Goal: Find specific page/section: Find specific page/section

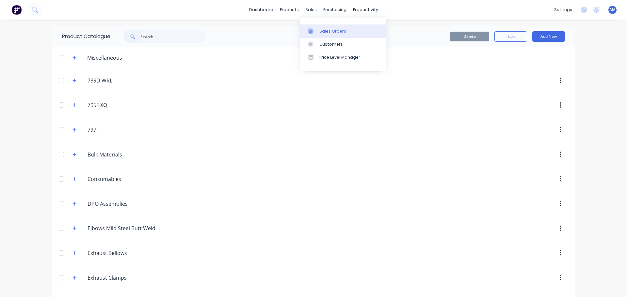
click at [325, 30] on div "Sales Orders" at bounding box center [332, 31] width 27 height 6
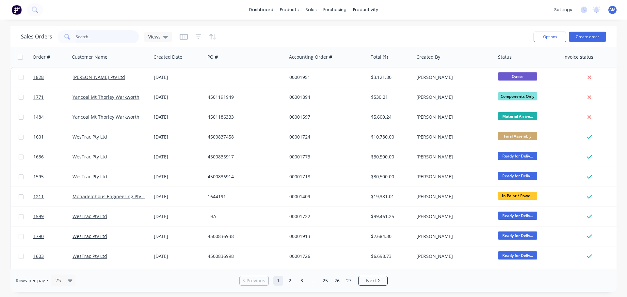
click at [99, 33] on input "text" at bounding box center [108, 36] width 64 height 13
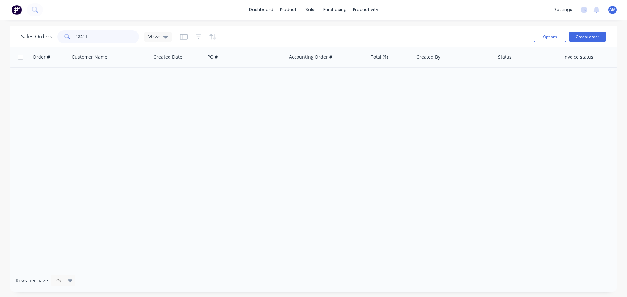
click at [81, 37] on input "12211" at bounding box center [108, 36] width 64 height 13
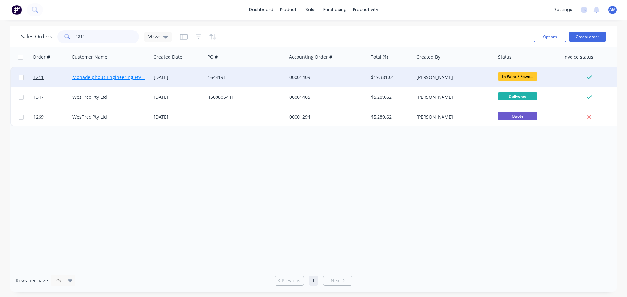
type input "1211"
click at [129, 77] on link "Monadelphous Engineering Pty Ltd" at bounding box center [110, 77] width 77 height 6
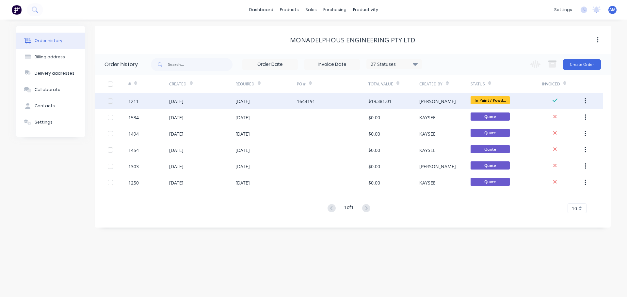
click at [246, 101] on div "02 Jun 2025" at bounding box center [242, 101] width 14 height 7
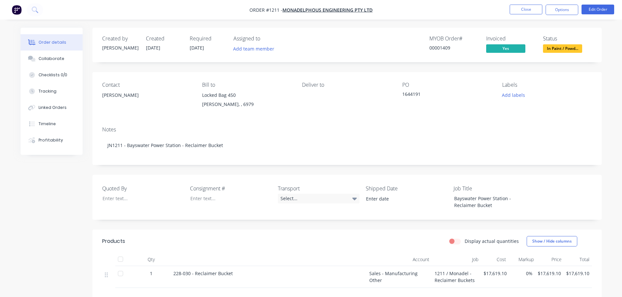
click at [453, 108] on div "PO 1644191" at bounding box center [446, 97] width 89 height 30
click at [59, 58] on div "Collaborate" at bounding box center [52, 59] width 26 height 6
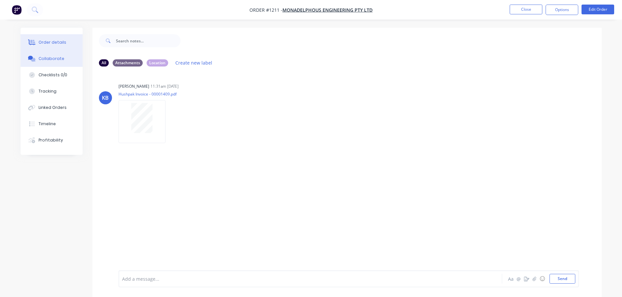
click at [55, 44] on div "Order details" at bounding box center [53, 42] width 28 height 6
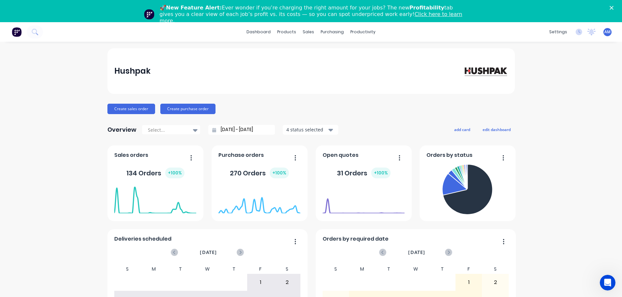
click at [613, 7] on polygon "Close" at bounding box center [611, 8] width 4 height 4
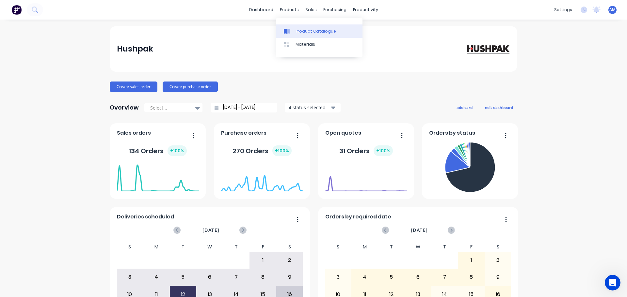
click at [302, 28] on div "Product Catalogue" at bounding box center [315, 31] width 40 height 6
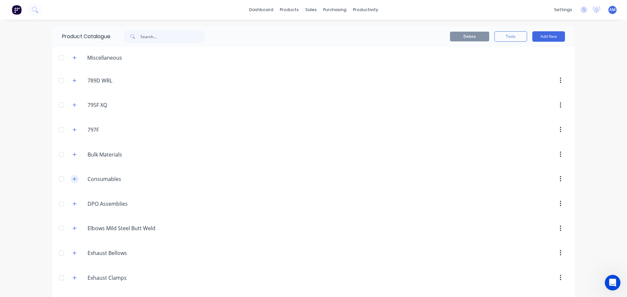
click at [75, 179] on button "button" at bounding box center [74, 179] width 8 height 8
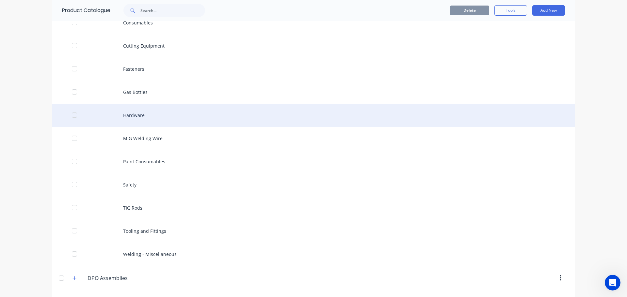
scroll to position [196, 0]
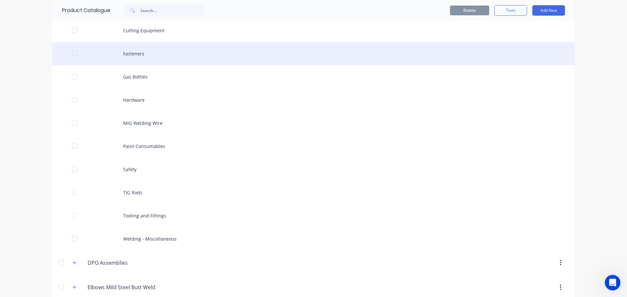
click at [134, 54] on div "Fasteners" at bounding box center [313, 53] width 522 height 23
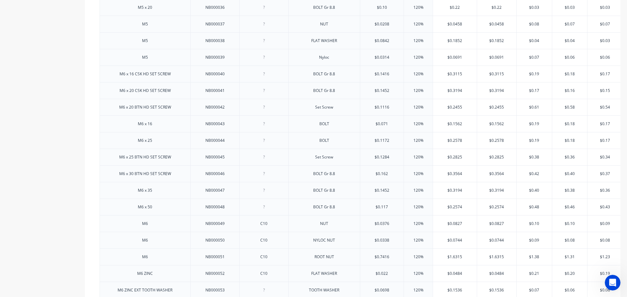
scroll to position [653, 0]
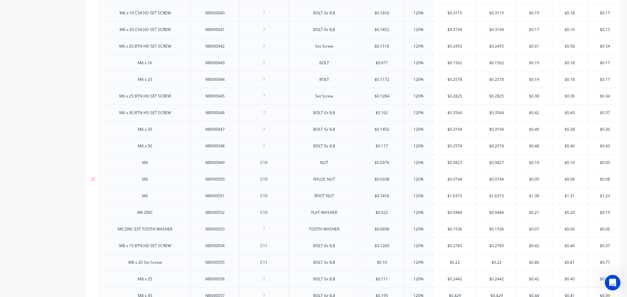
type textarea "x"
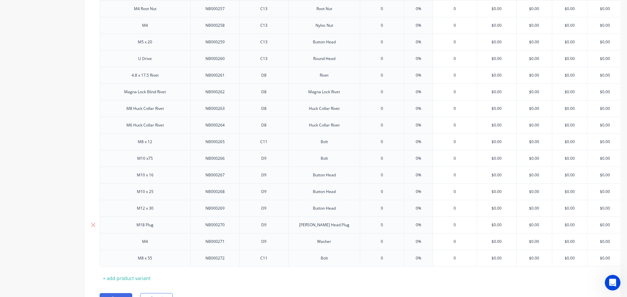
scroll to position [4243, 0]
